Goal: Task Accomplishment & Management: Use online tool/utility

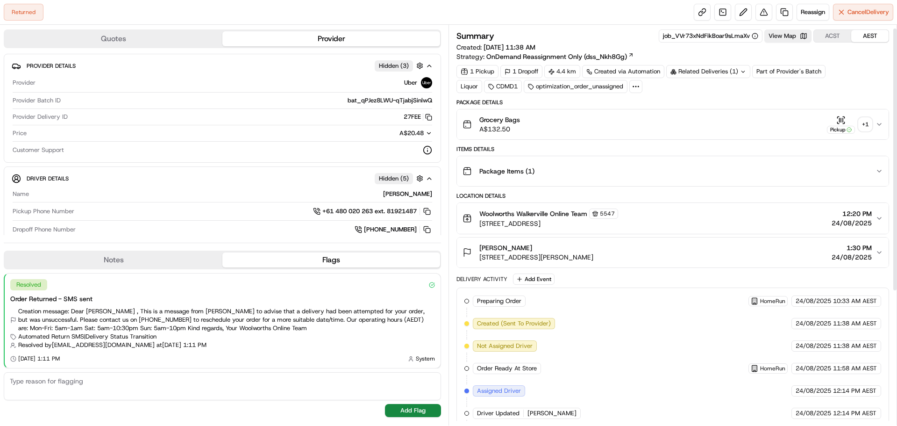
scroll to position [15, 0]
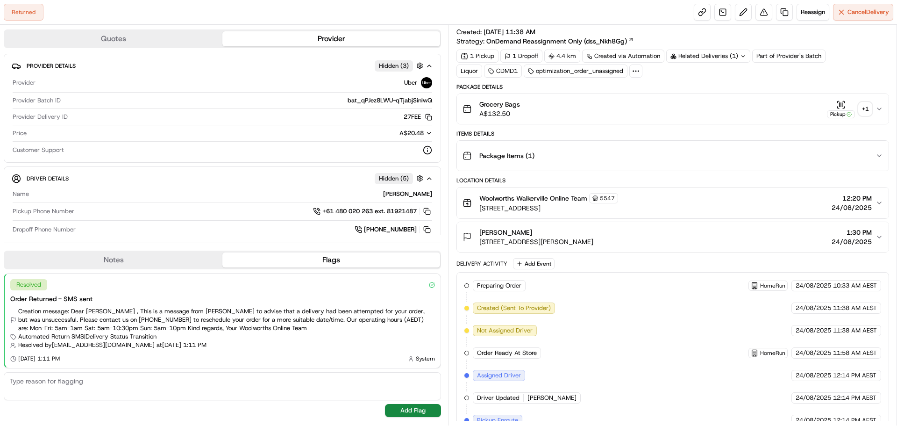
click at [871, 107] on div "+ 1" at bounding box center [864, 108] width 13 height 13
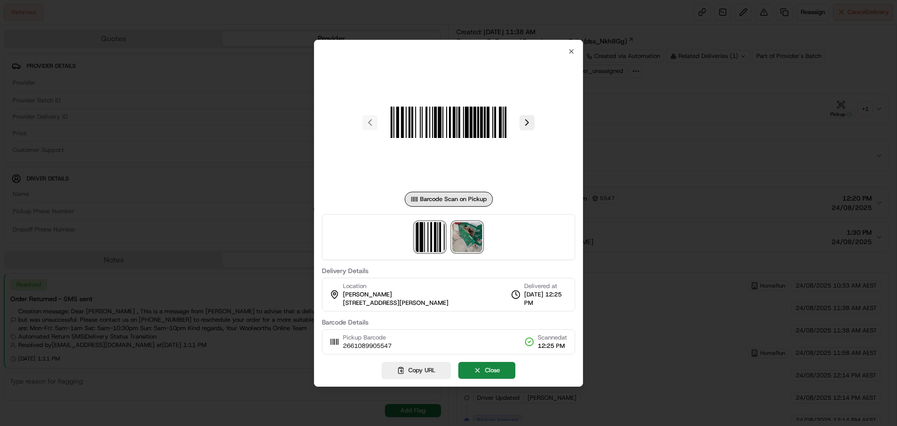
click at [466, 234] on img at bounding box center [467, 237] width 30 height 30
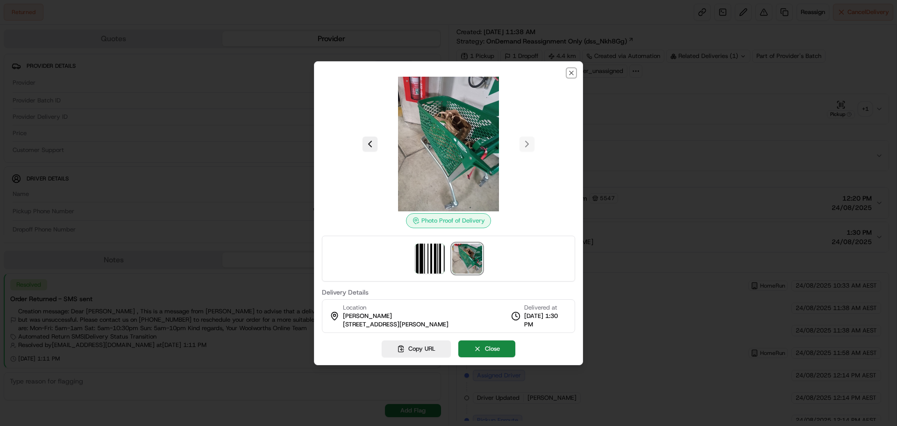
click at [570, 71] on icon "button" at bounding box center [570, 72] width 7 height 7
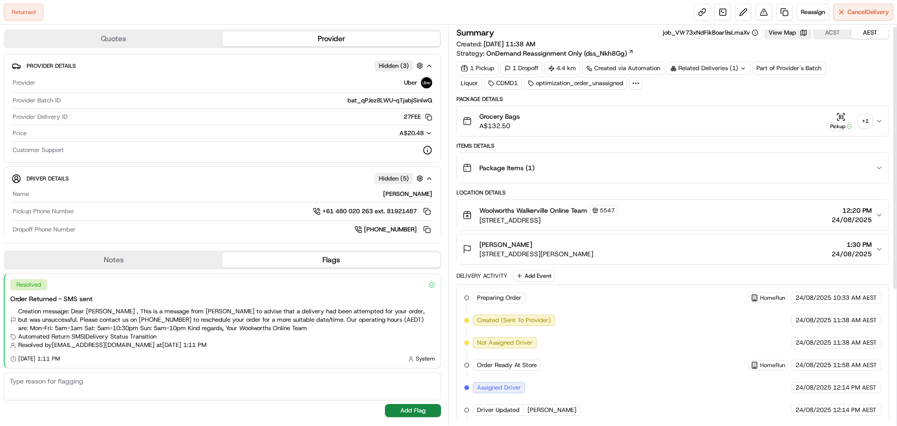
scroll to position [0, 0]
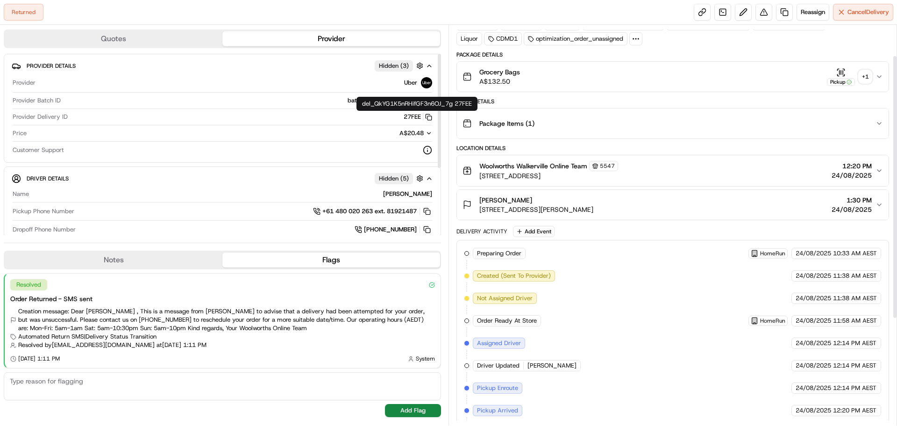
scroll to position [47, 0]
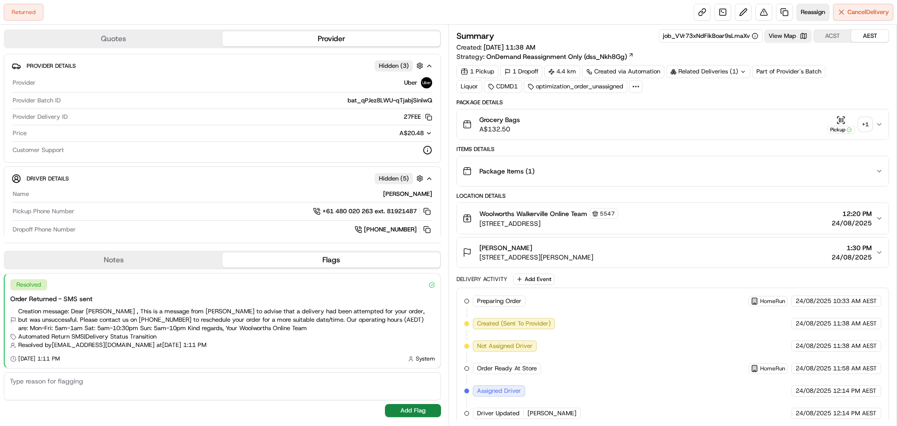
click at [802, 6] on button "Reassign" at bounding box center [812, 12] width 33 height 17
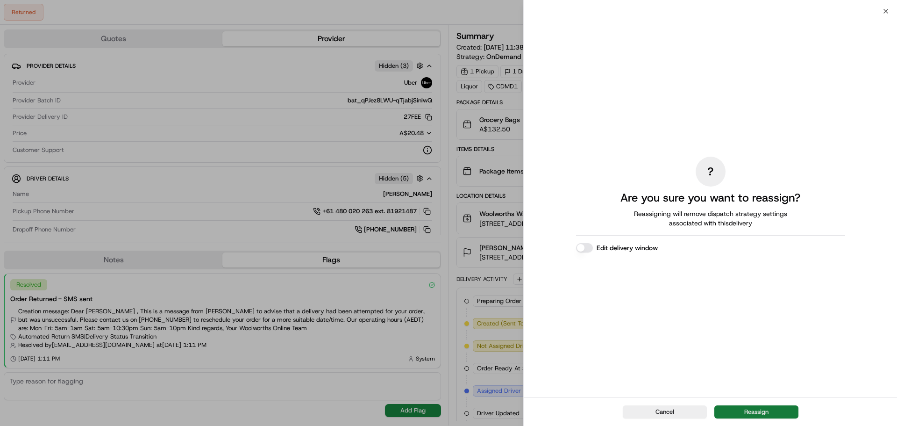
click at [741, 414] on button "Reassign" at bounding box center [756, 411] width 84 height 13
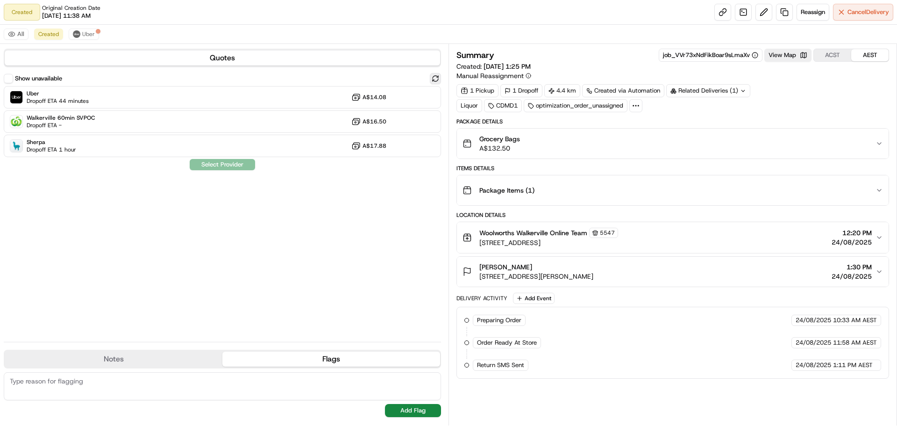
click at [432, 76] on button at bounding box center [435, 78] width 11 height 11
click at [434, 80] on button at bounding box center [435, 78] width 11 height 11
click at [435, 80] on button at bounding box center [435, 78] width 11 height 11
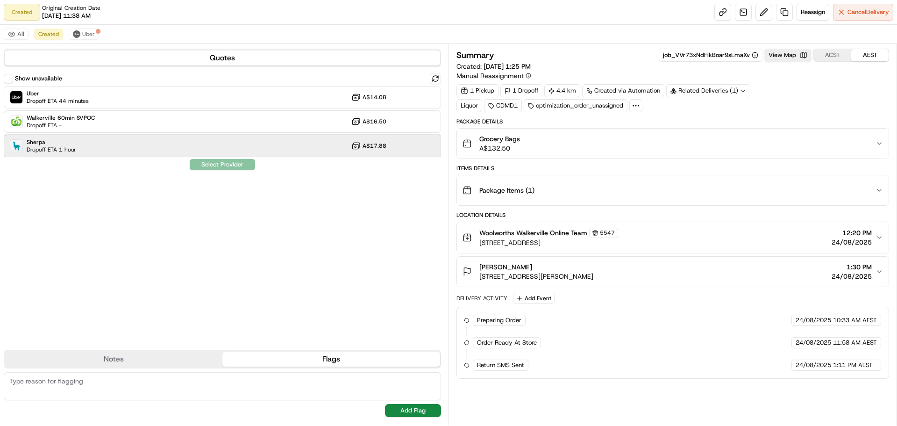
click at [313, 143] on div "Sherpa Dropoff ETA 1 hour A$17.88" at bounding box center [222, 146] width 437 height 22
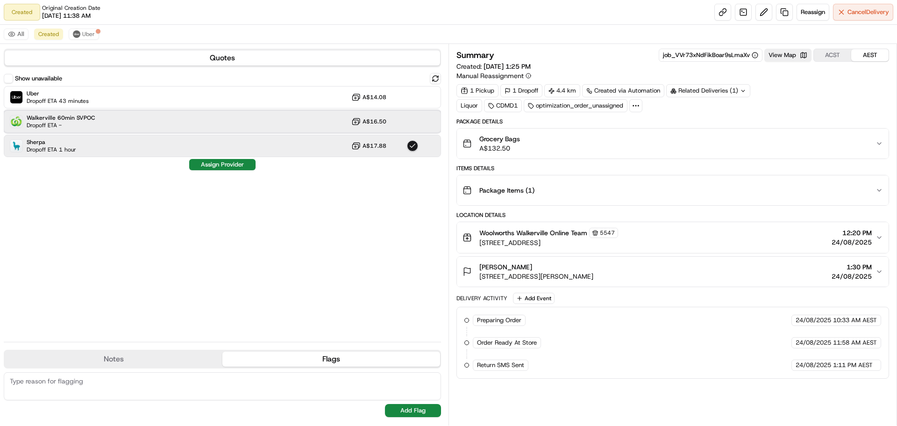
click at [197, 123] on div "Walkerville 60min SVPOC Dropoff ETA - A$16.50" at bounding box center [222, 121] width 437 height 22
click at [283, 145] on div "Sherpa Dropoff ETA 1 hour A$17.88" at bounding box center [222, 146] width 437 height 22
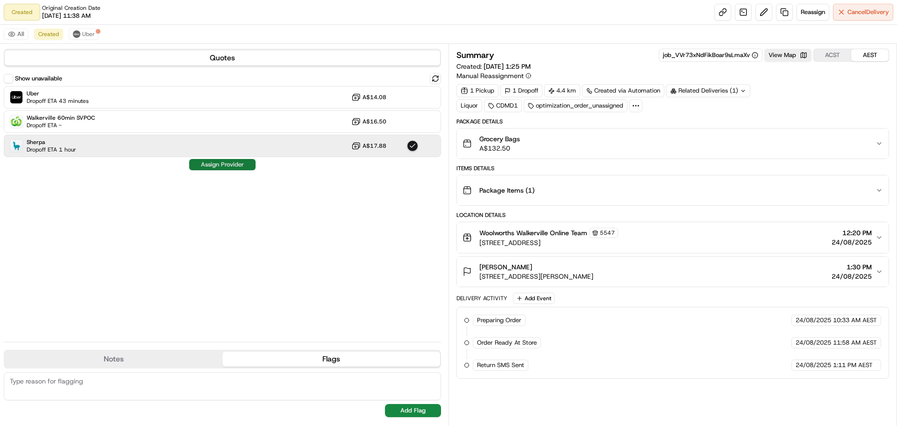
click at [221, 165] on button "Assign Provider" at bounding box center [222, 164] width 66 height 11
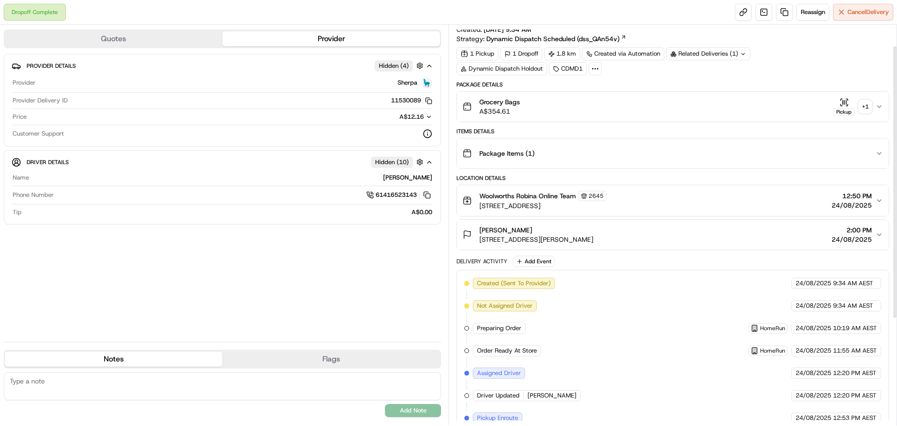
scroll to position [31, 0]
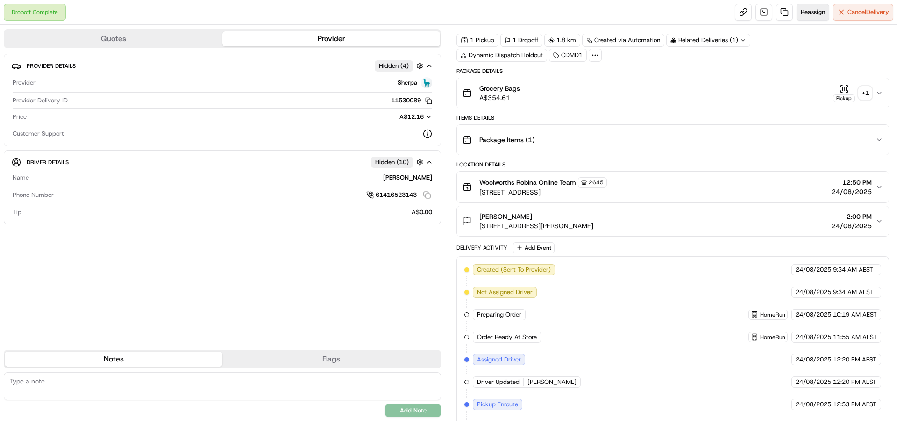
click at [809, 14] on span "Reassign" at bounding box center [813, 12] width 24 height 8
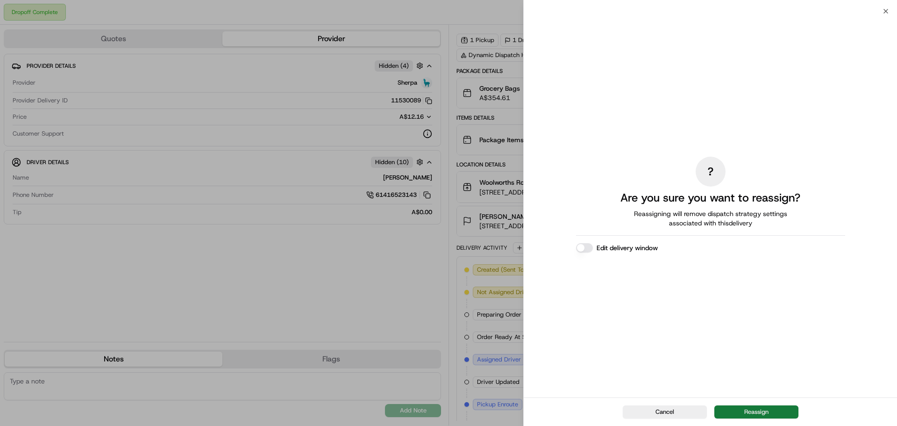
click at [761, 413] on button "Reassign" at bounding box center [756, 411] width 84 height 13
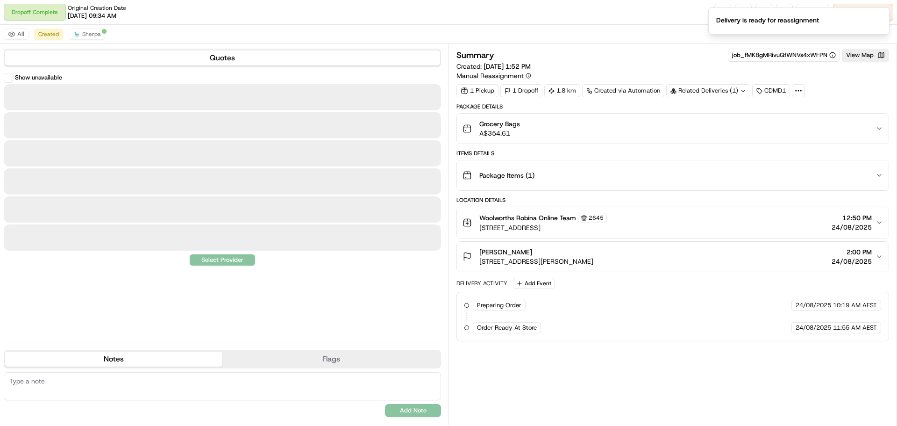
scroll to position [0, 0]
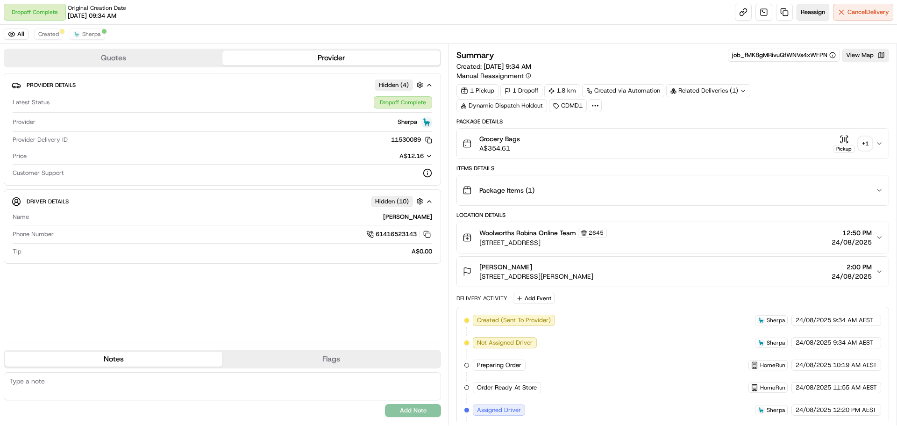
click at [805, 19] on button "Reassign" at bounding box center [812, 12] width 33 height 17
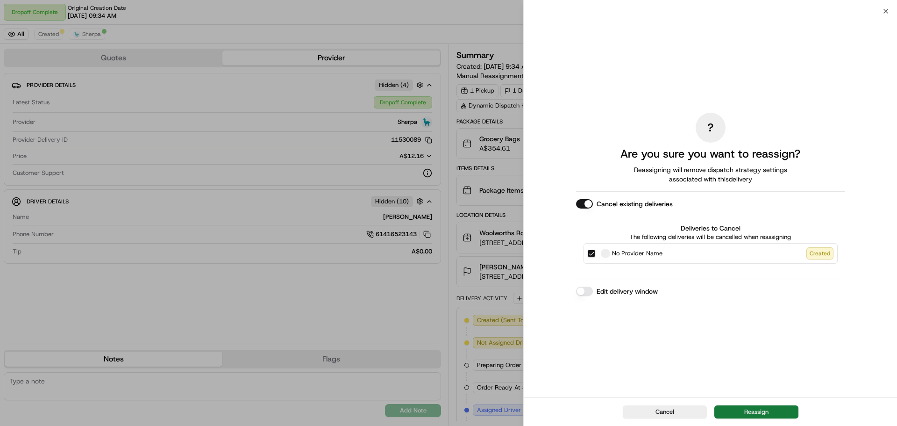
click at [740, 414] on button "Reassign" at bounding box center [756, 411] width 84 height 13
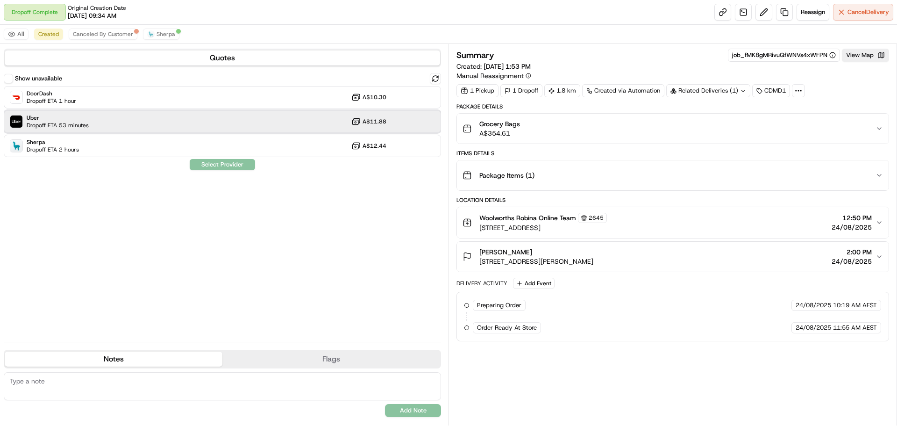
click at [76, 124] on span "Dropoff ETA 53 minutes" at bounding box center [58, 124] width 62 height 7
click at [208, 163] on button "Assign Provider" at bounding box center [222, 164] width 66 height 11
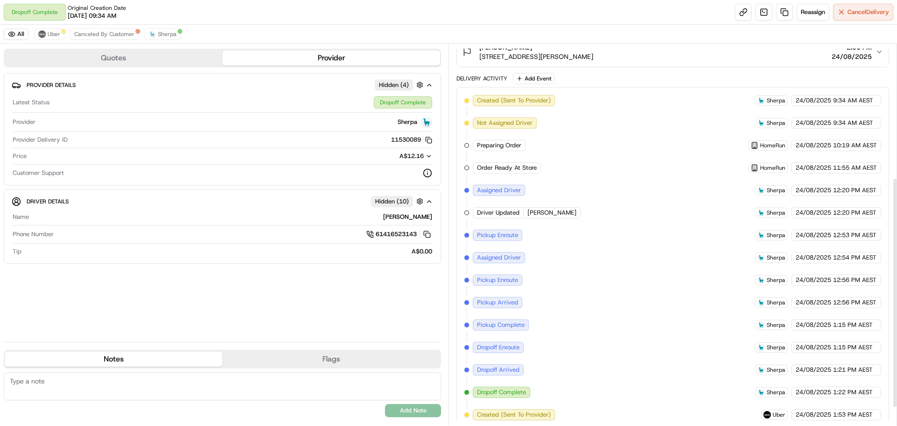
scroll to position [218, 0]
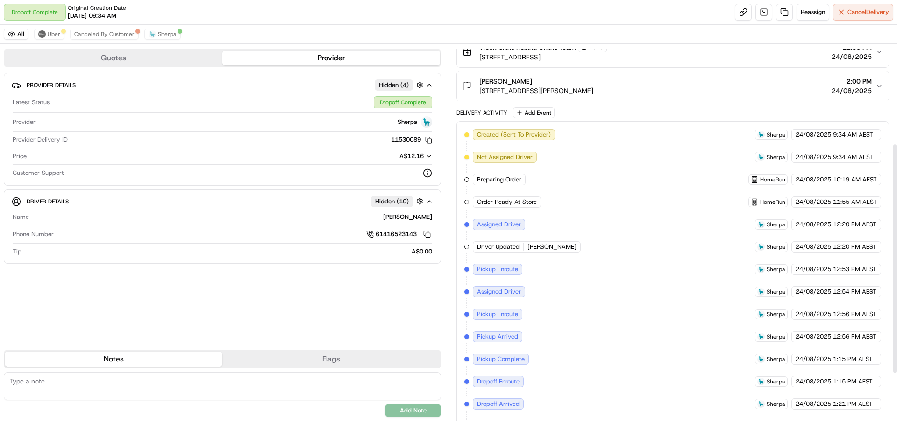
scroll to position [156, 0]
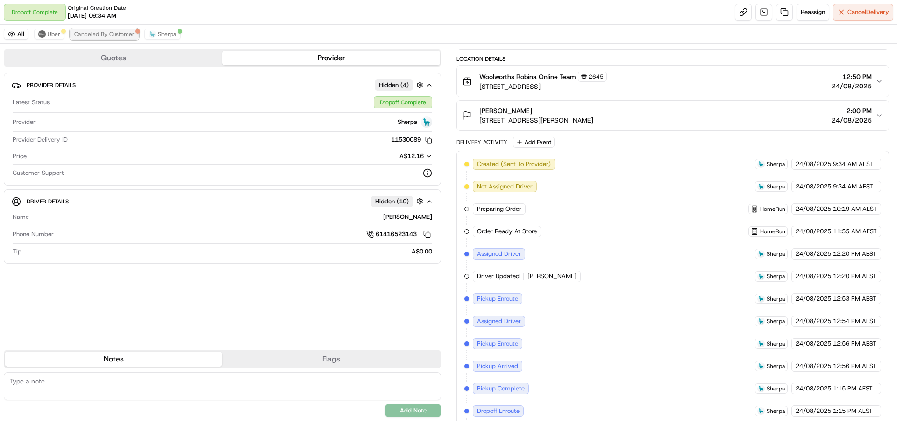
click at [99, 32] on span "Canceled By Customer" at bounding box center [104, 33] width 60 height 7
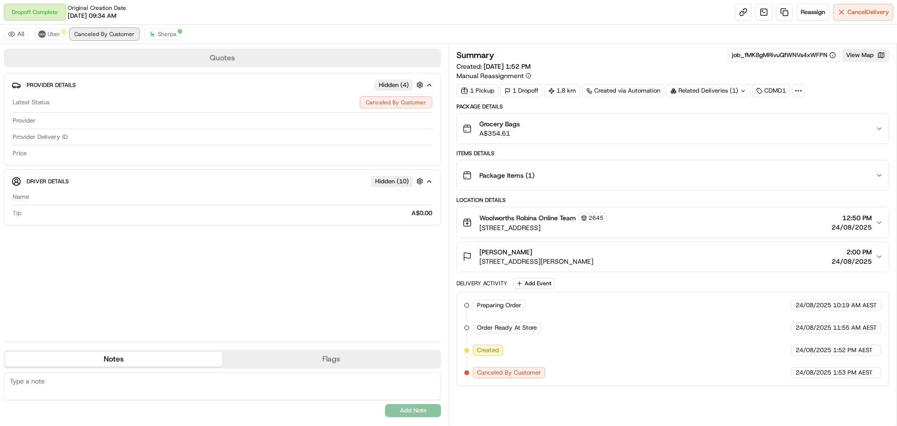
scroll to position [0, 0]
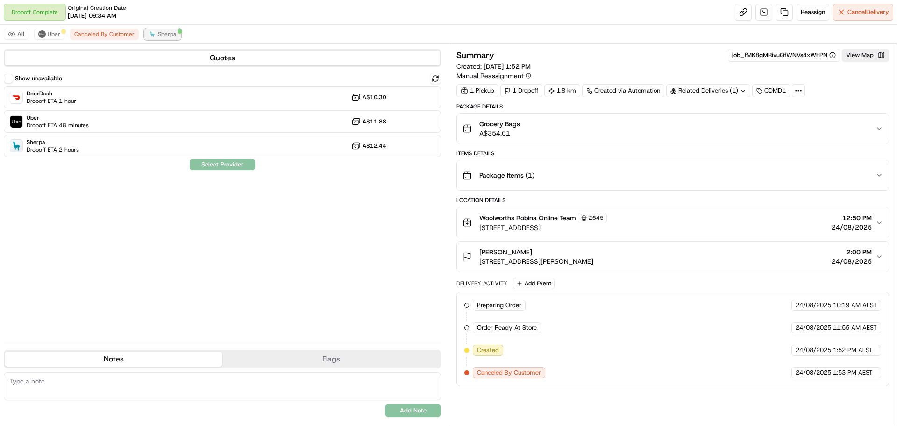
click at [156, 32] on button "Sherpa" at bounding box center [162, 33] width 36 height 11
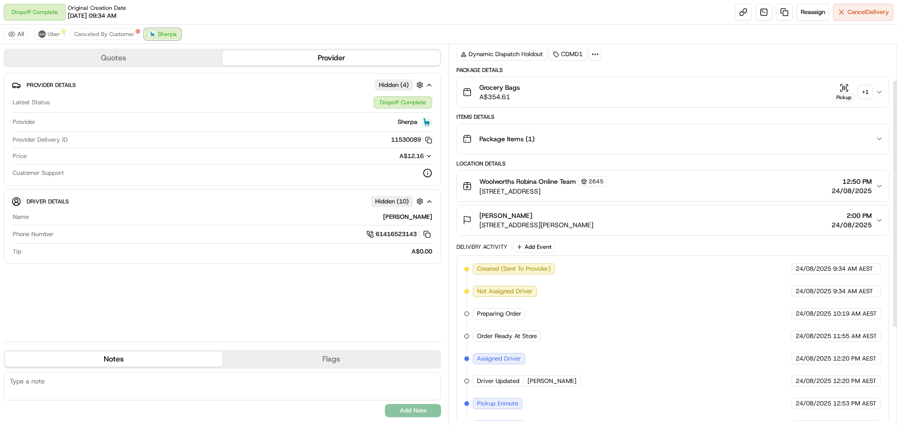
scroll to position [49, 0]
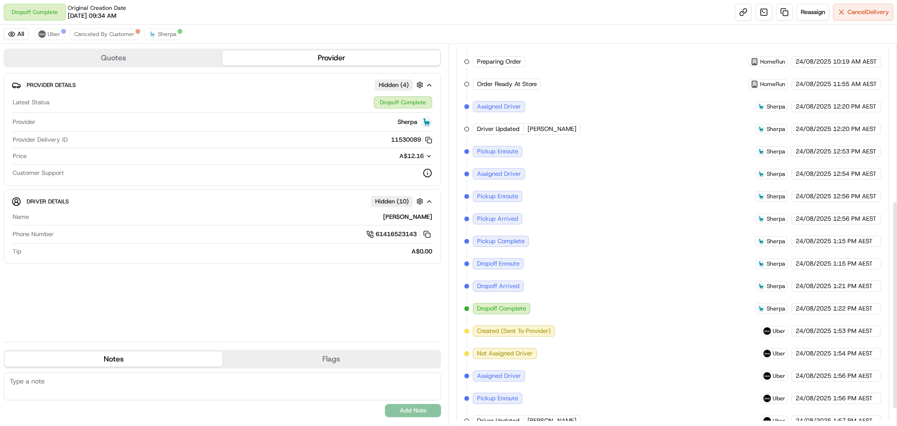
scroll to position [317, 0]
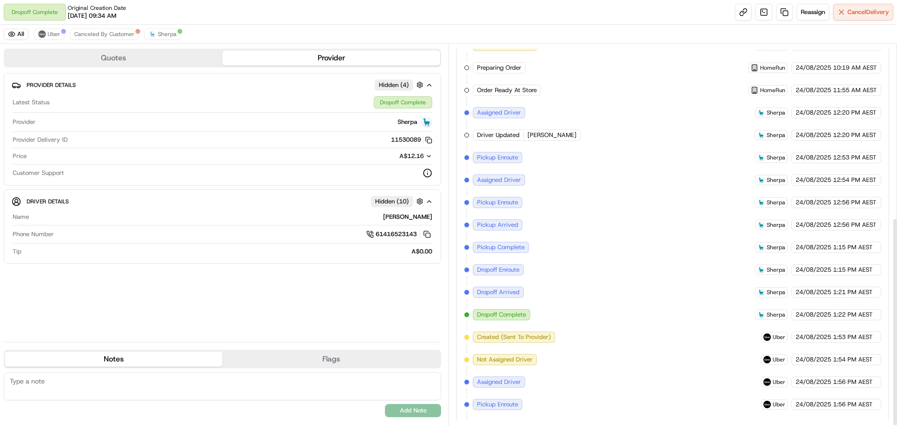
scroll to position [317, 0]
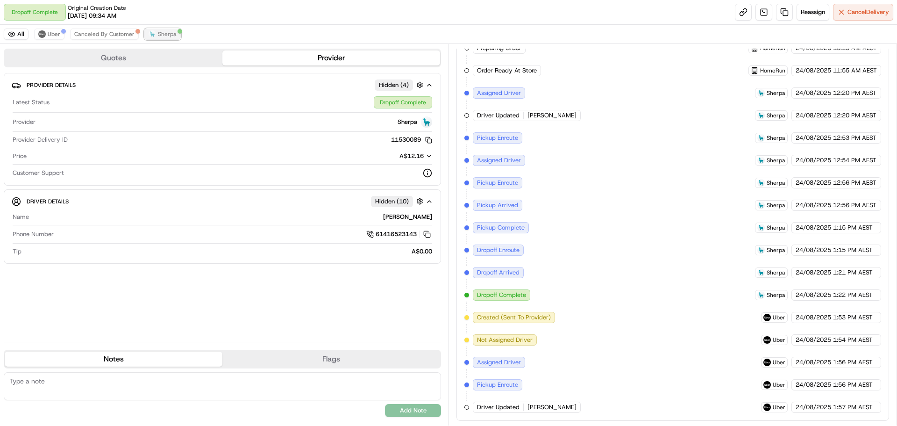
click at [165, 32] on span "Sherpa" at bounding box center [167, 33] width 19 height 7
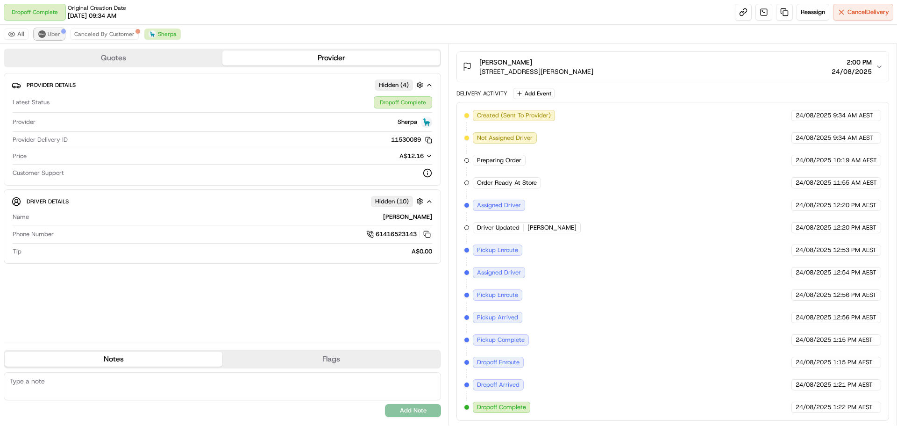
click at [62, 35] on button "Uber" at bounding box center [49, 33] width 30 height 11
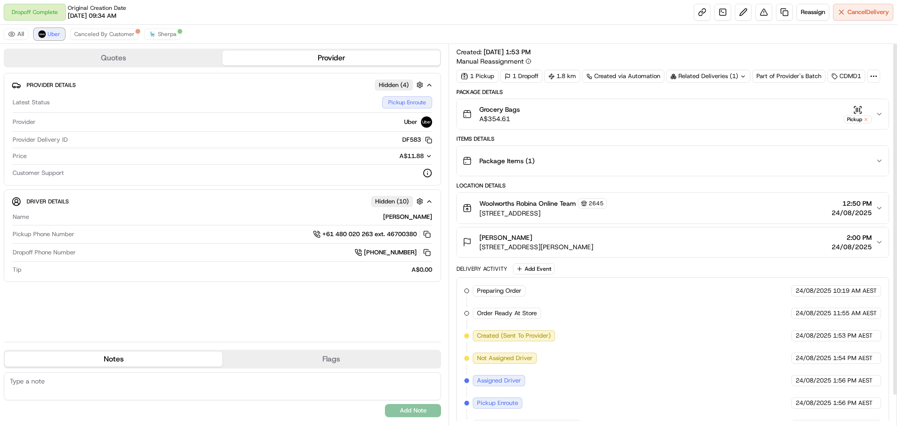
scroll to position [33, 0]
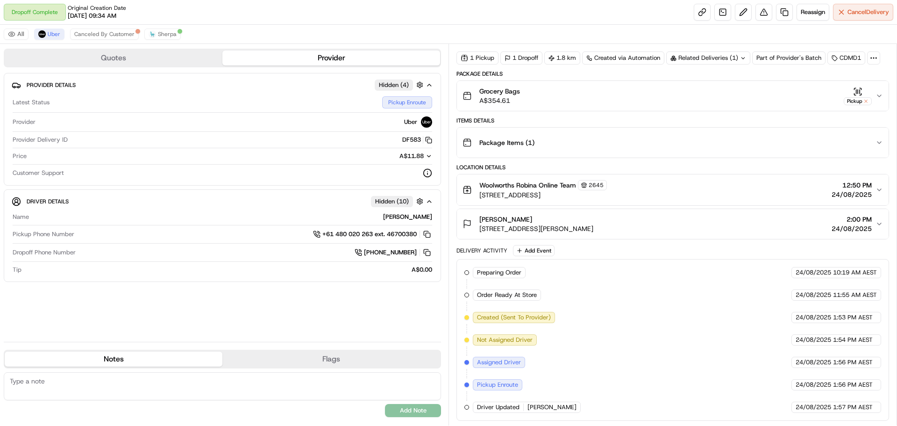
click at [422, 158] on span "A$11.88" at bounding box center [411, 156] width 24 height 8
